Goal: Transaction & Acquisition: Purchase product/service

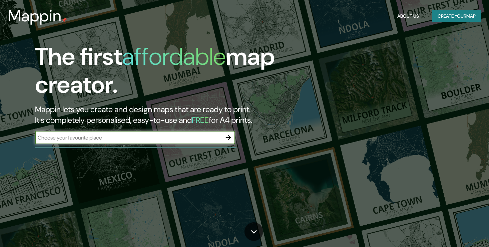
click at [187, 136] on input "text" at bounding box center [128, 138] width 187 height 8
type input "managua barrio [PERSON_NAME] parte distrito 6"
click at [230, 139] on icon "button" at bounding box center [229, 138] width 8 height 8
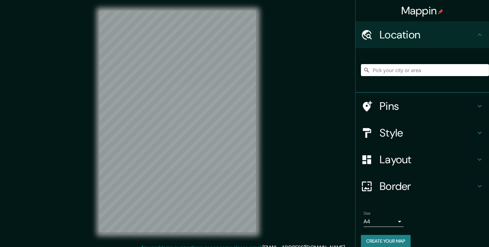
click at [385, 70] on input "Pick your city or area" at bounding box center [425, 70] width 128 height 12
click at [476, 37] on icon at bounding box center [480, 35] width 8 height 8
click at [423, 68] on input "Pick your city or area" at bounding box center [425, 70] width 128 height 12
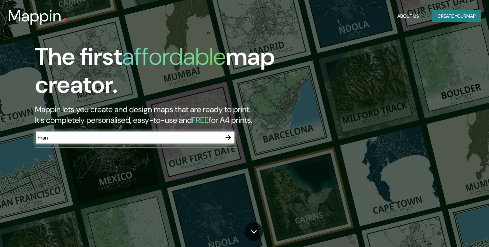
type input "MANAGUA"
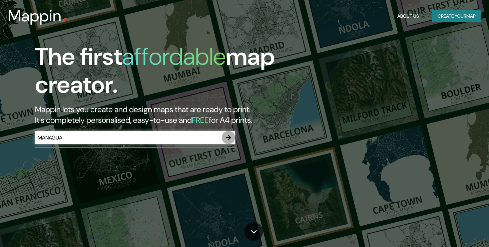
click at [228, 137] on icon "button" at bounding box center [229, 138] width 8 height 8
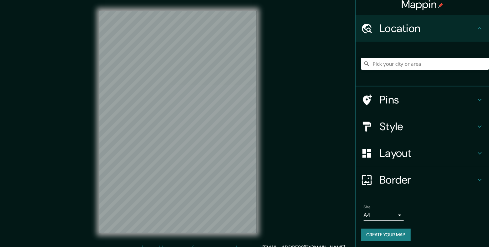
scroll to position [8, 0]
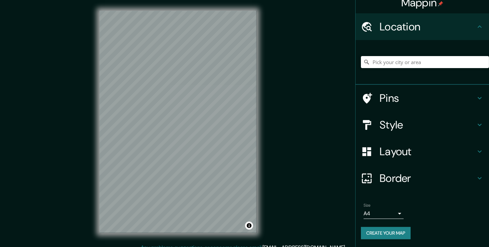
click at [418, 214] on div "Size A4 single" at bounding box center [422, 210] width 123 height 21
